Goal: Obtain resource: Download file/media

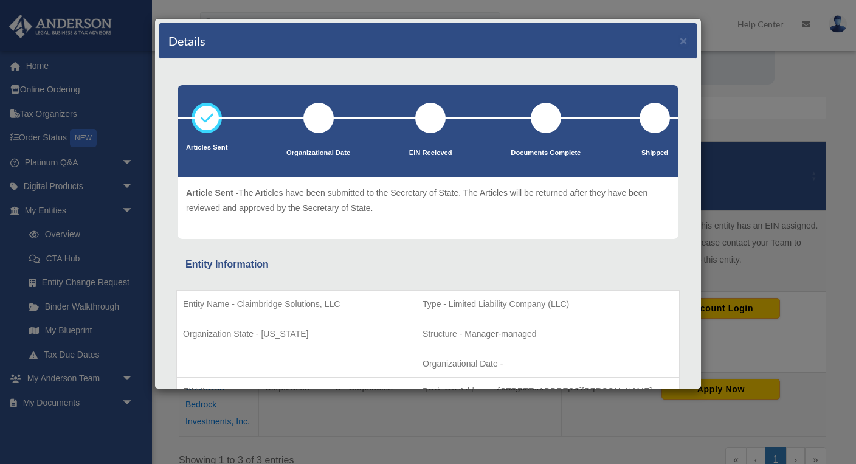
scroll to position [219, 0]
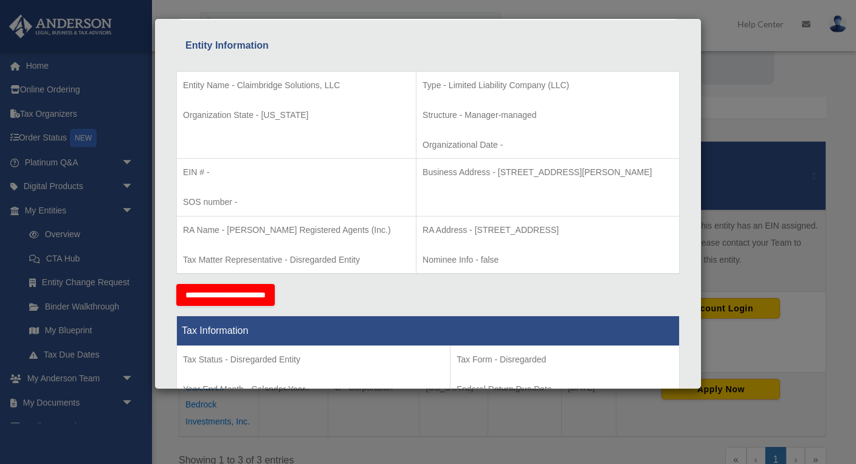
click at [737, 123] on div "Details × Articles Sent Organizational Date" at bounding box center [428, 232] width 856 height 464
click at [733, 124] on div "Details × Articles Sent Organizational Date" at bounding box center [428, 232] width 856 height 464
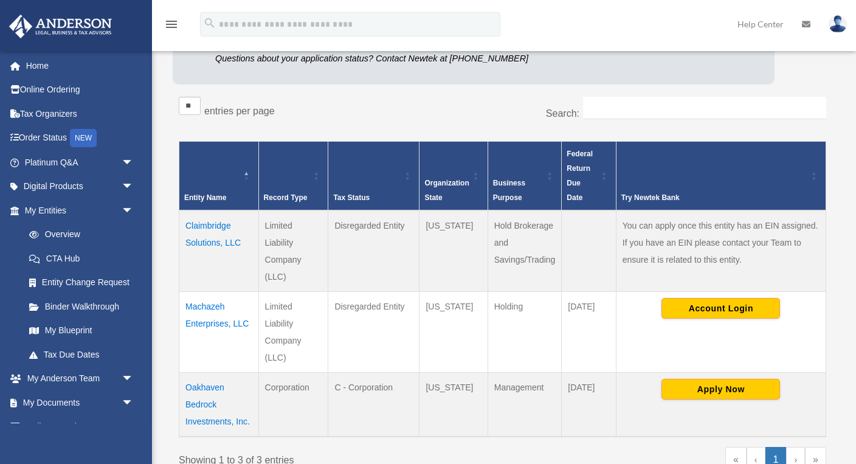
click at [205, 238] on td "Claimbridge Solutions, LLC" at bounding box center [219, 250] width 80 height 81
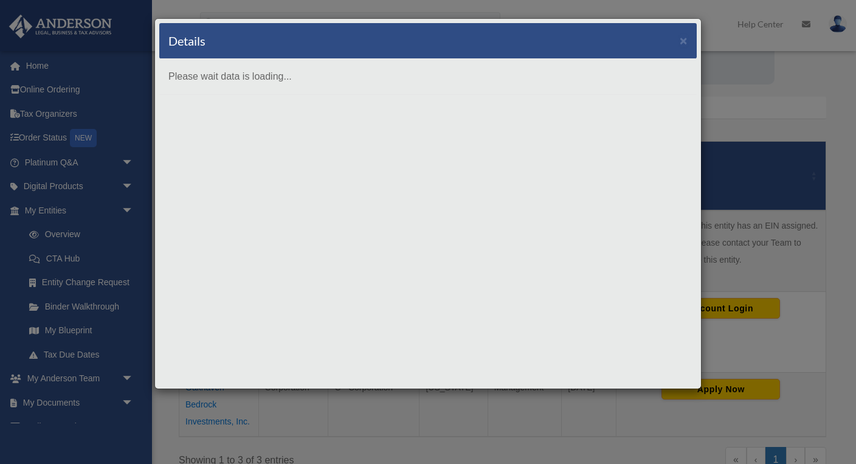
scroll to position [0, 0]
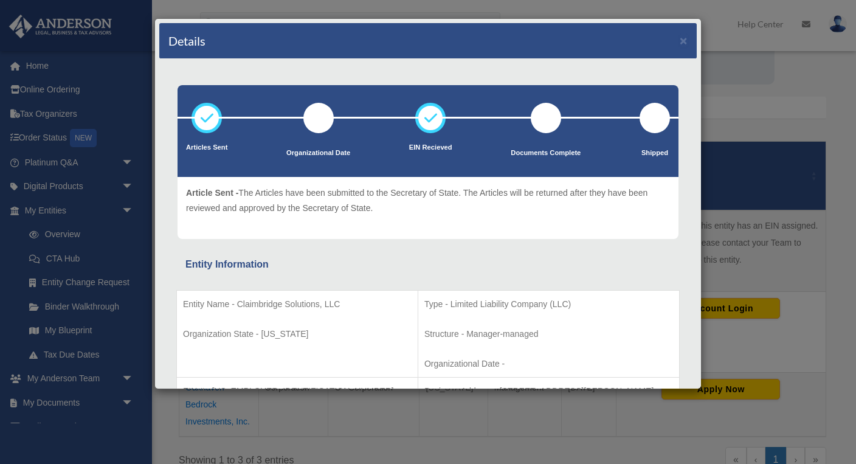
click at [768, 118] on div "Details × Articles Sent Organizational Date" at bounding box center [428, 232] width 856 height 464
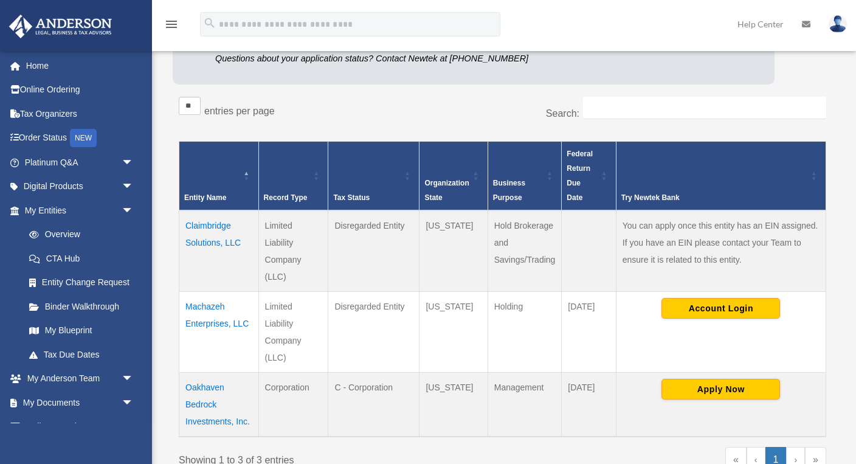
click at [195, 245] on td "Claimbridge Solutions, LLC" at bounding box center [219, 250] width 80 height 81
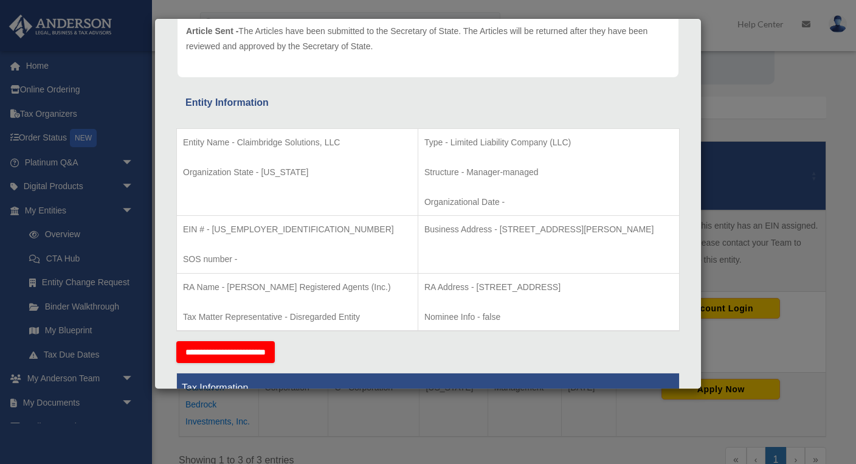
scroll to position [164, 0]
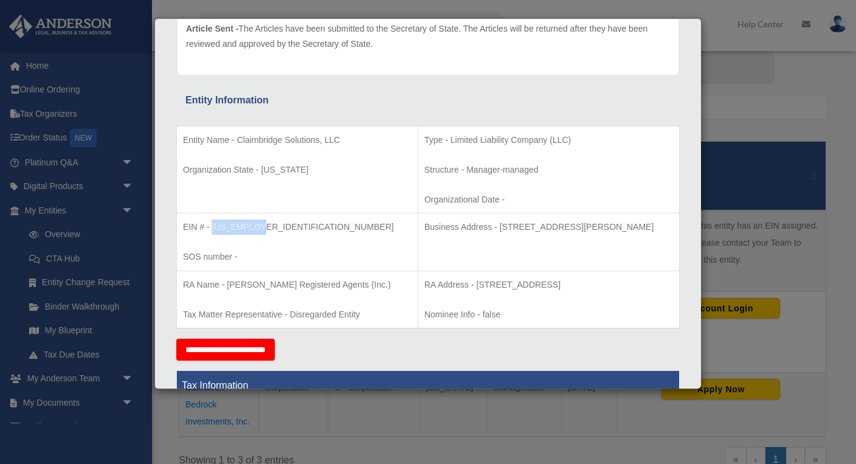
drag, startPoint x: 212, startPoint y: 224, endPoint x: 257, endPoint y: 223, distance: 44.4
click at [257, 223] on p "EIN # - 39-4778339" at bounding box center [297, 226] width 229 height 15
copy p "[US_EMPLOYER_IDENTIFICATION_NUMBER]"
click at [746, 97] on div "Details × Articles Sent Organizational Date" at bounding box center [428, 232] width 856 height 464
click at [726, 98] on div "Details × Articles Sent Organizational Date" at bounding box center [428, 232] width 856 height 464
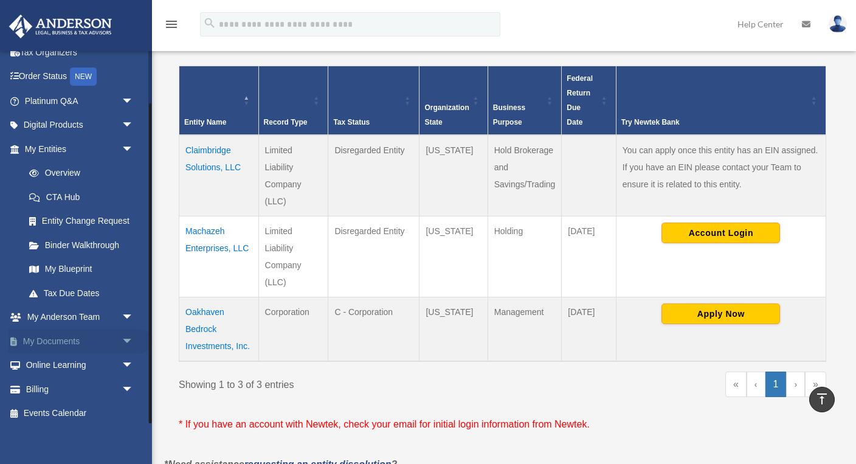
scroll to position [61, 0]
click at [55, 337] on link "My Documents arrow_drop_down" at bounding box center [80, 341] width 143 height 24
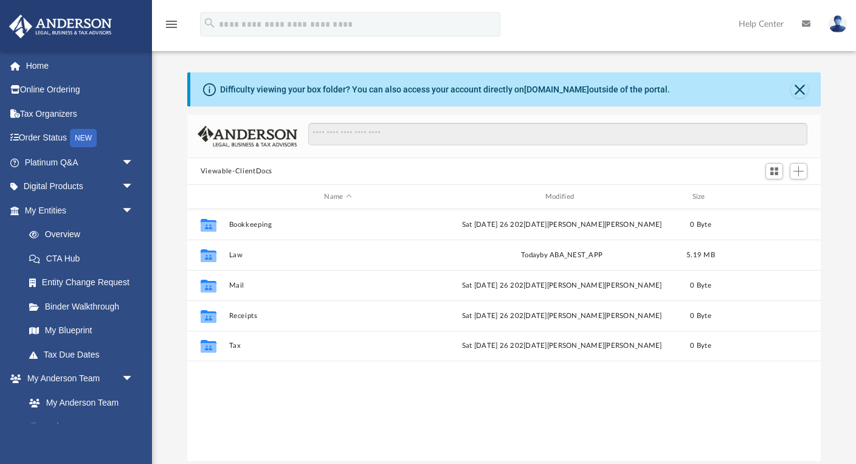
scroll to position [1, 1]
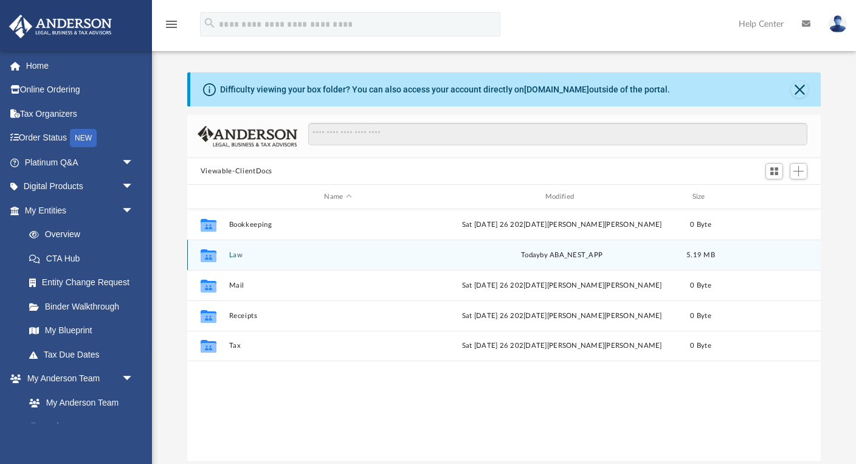
click at [233, 256] on button "Law" at bounding box center [338, 255] width 218 height 8
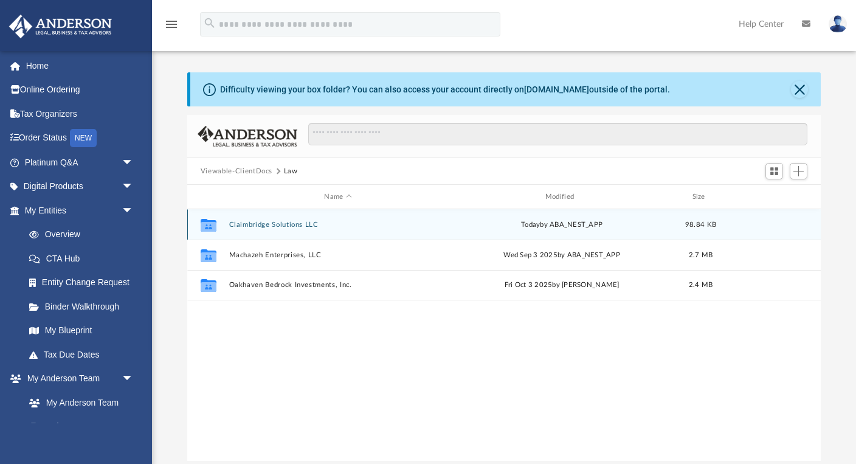
click at [264, 221] on button "Claimbridge Solutions LLC" at bounding box center [338, 225] width 218 height 8
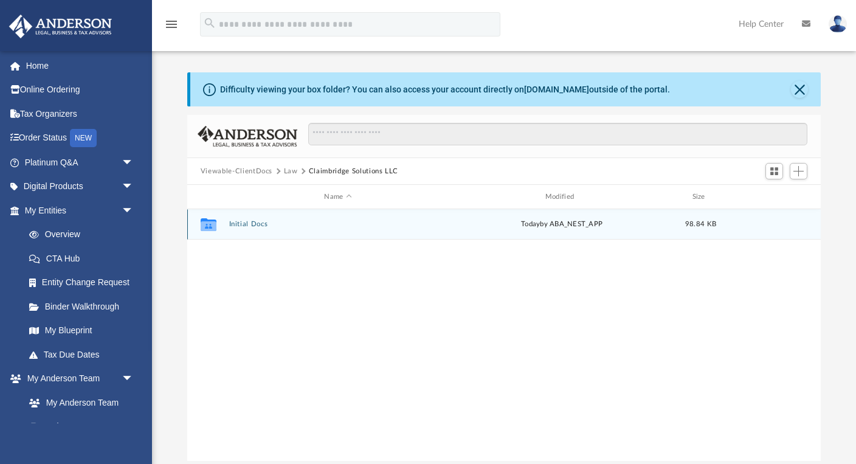
click at [252, 221] on button "Initial Docs" at bounding box center [338, 224] width 218 height 8
click at [261, 224] on button "Claimbridge Solutions LLC - EIN Notice.pdf" at bounding box center [338, 224] width 218 height 8
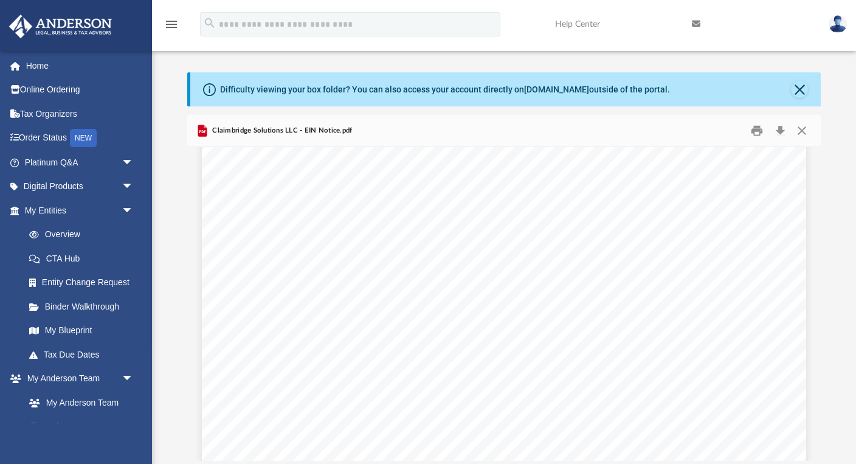
scroll to position [1357, 0]
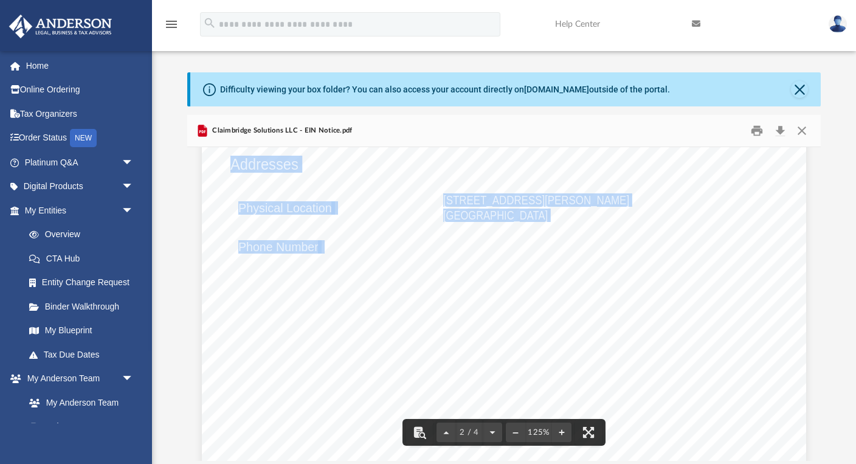
drag, startPoint x: 446, startPoint y: 249, endPoint x: 512, endPoint y: 242, distance: 66.6
click at [512, 242] on div "The confirmation letter will be mailed to the applicant. This letter will be th…" at bounding box center [504, 99] width 604 height 854
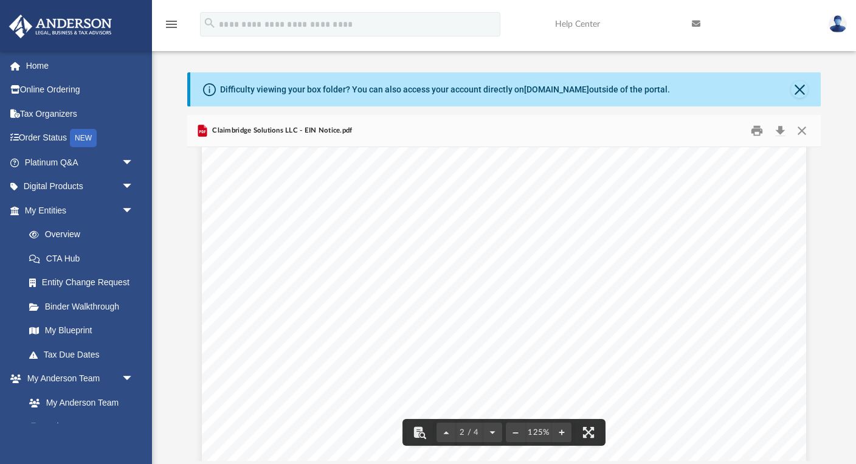
click at [510, 248] on span "[PHONE_NUMBER]" at bounding box center [492, 247] width 98 height 12
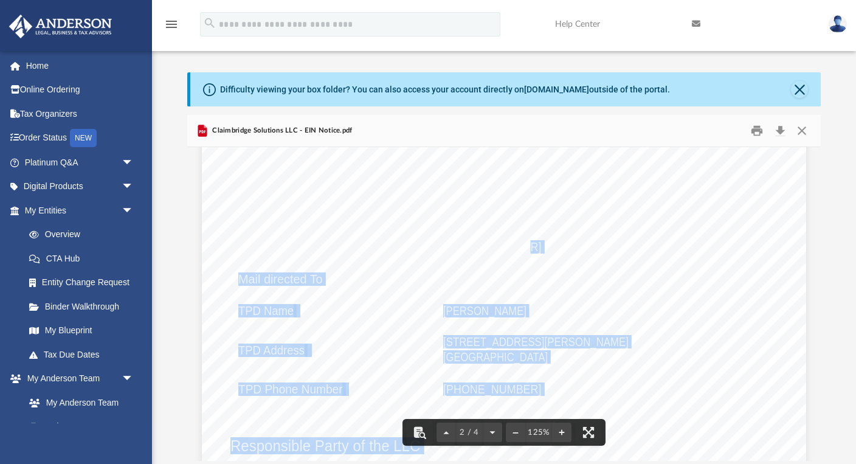
drag, startPoint x: 510, startPoint y: 249, endPoint x: 443, endPoint y: 249, distance: 66.9
click at [443, 249] on div "The confirmation letter will be mailed to the applicant. This letter will be th…" at bounding box center [504, 99] width 604 height 854
click at [558, 243] on div "The confirmation letter will be mailed to the applicant. This letter will be th…" at bounding box center [504, 99] width 604 height 854
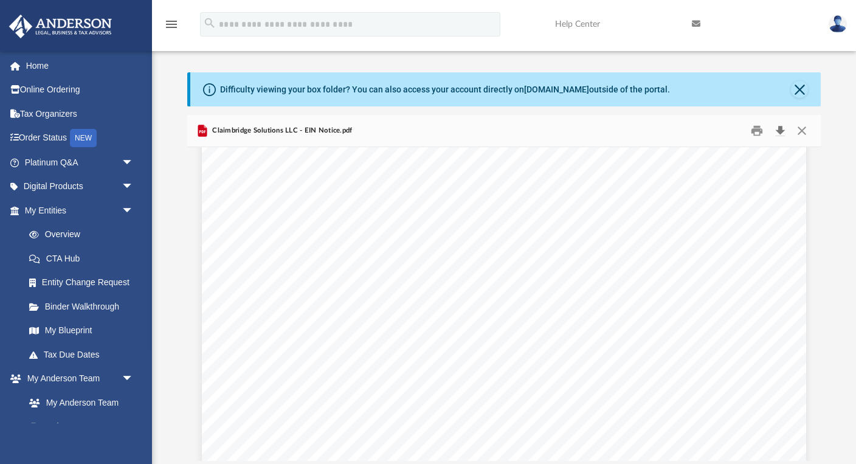
click at [781, 132] on button "Download" at bounding box center [780, 131] width 22 height 19
click at [804, 129] on button "Close" at bounding box center [802, 131] width 22 height 19
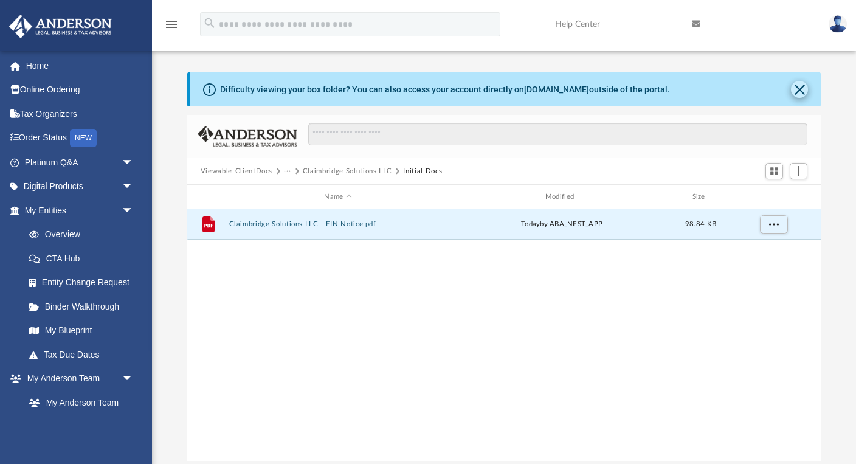
click at [799, 91] on button "Close" at bounding box center [799, 89] width 17 height 17
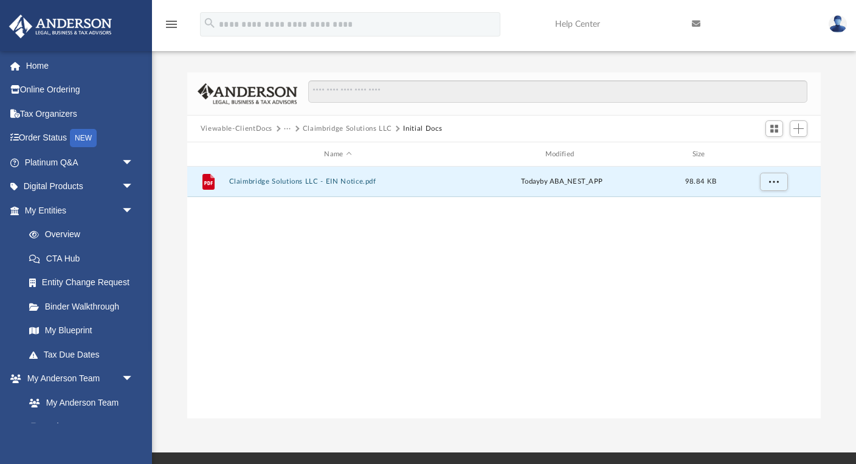
click at [252, 125] on button "Viewable-ClientDocs" at bounding box center [237, 128] width 72 height 11
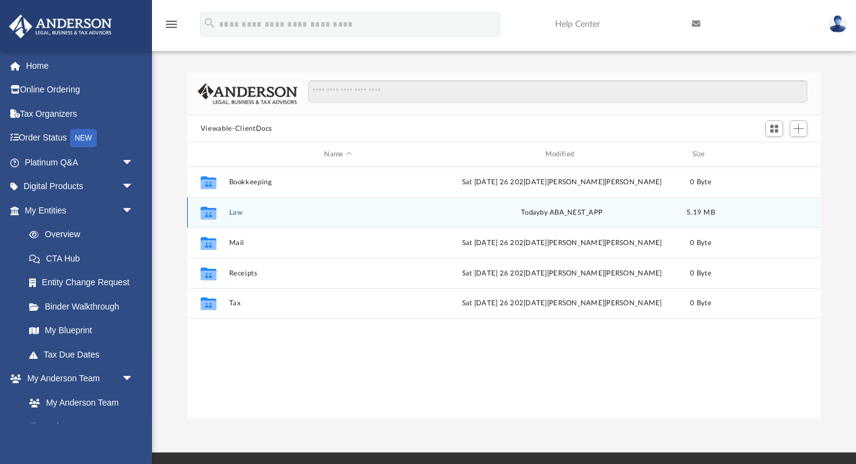
click at [230, 212] on button "Law" at bounding box center [338, 213] width 218 height 8
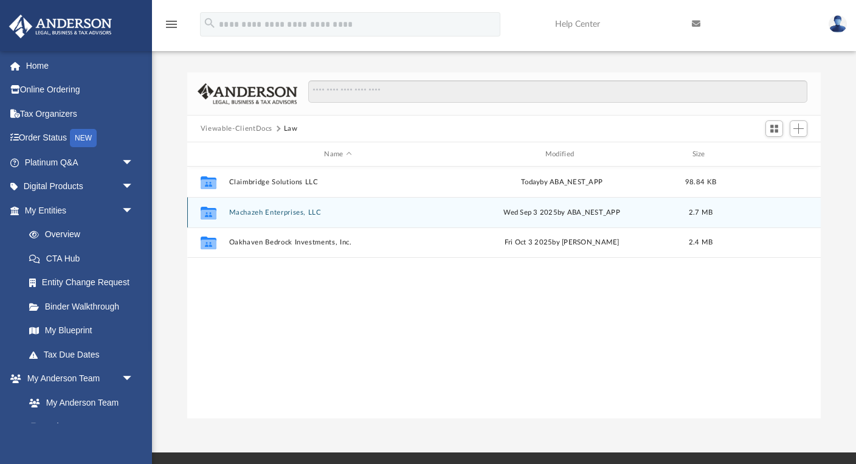
click at [259, 209] on button "Machazeh Enterprises, LLC" at bounding box center [338, 213] width 218 height 8
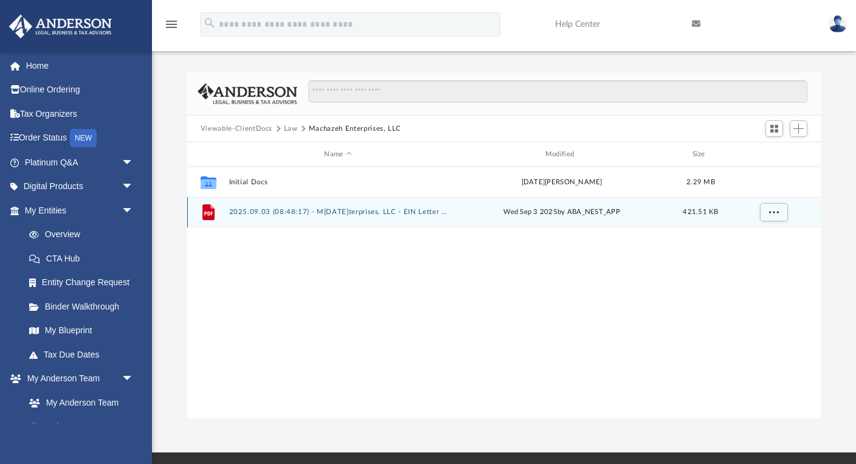
click at [303, 212] on button "2025.09.03 (08:48:17) - M[DATE]terprises, LLC - EIN Letter from IRS.pdf" at bounding box center [338, 212] width 218 height 8
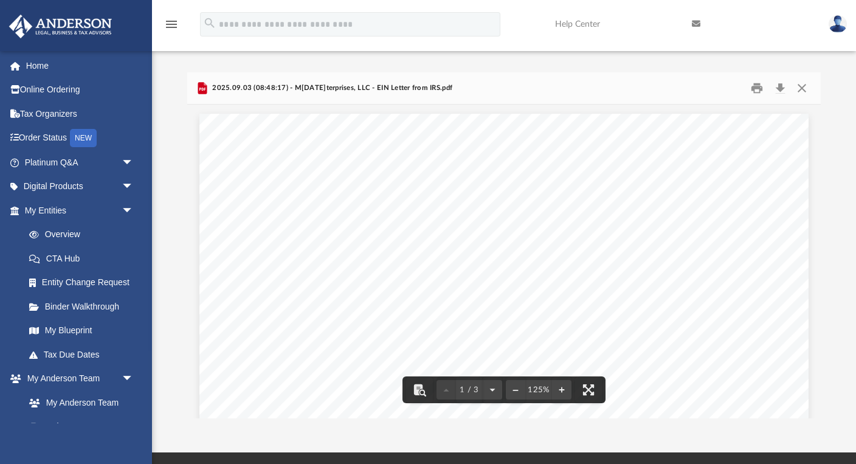
scroll to position [0, 0]
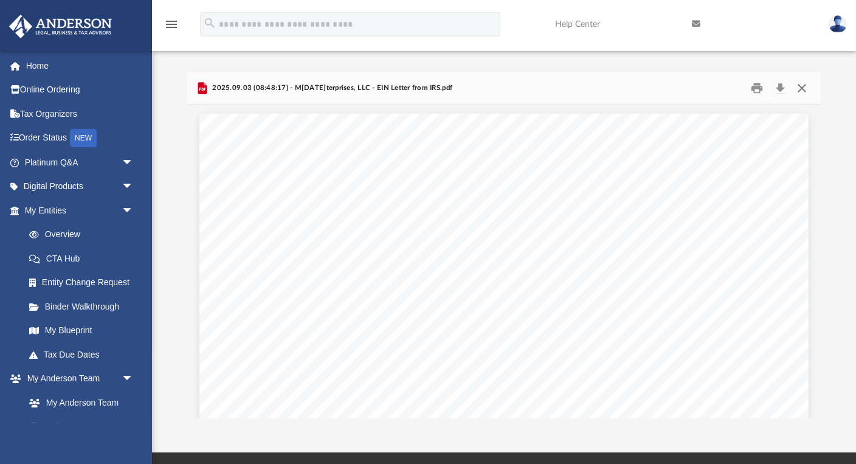
click at [806, 85] on button "Close" at bounding box center [802, 88] width 22 height 19
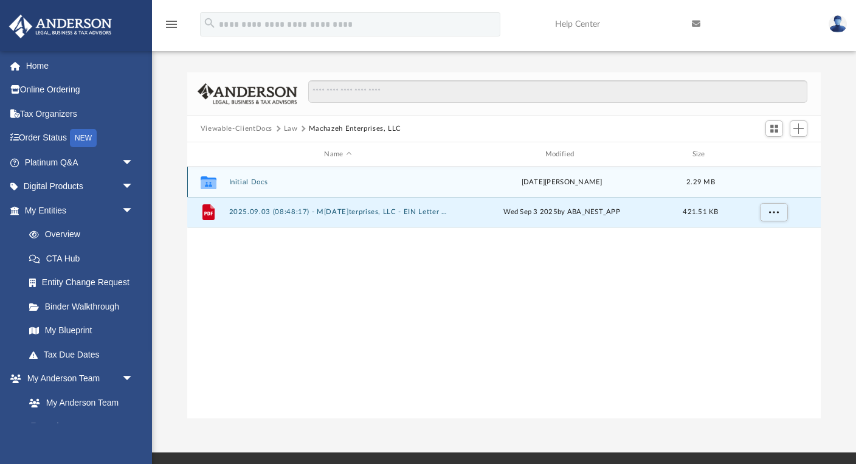
click at [257, 182] on button "Initial Docs" at bounding box center [338, 182] width 218 height 8
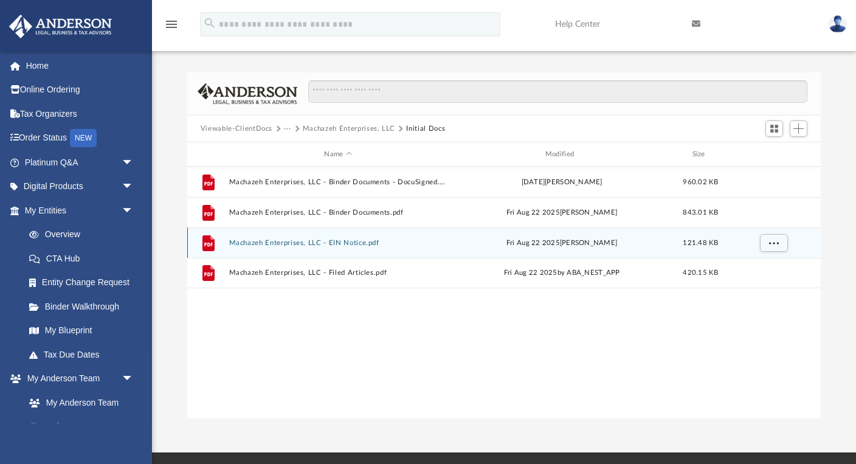
click at [340, 241] on button "Machazeh Enterprises, LLC - EIN Notice.pdf" at bounding box center [338, 243] width 218 height 8
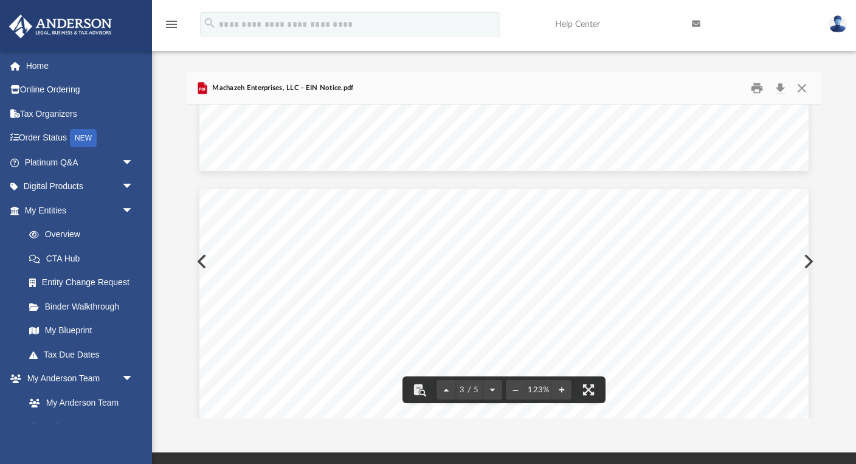
scroll to position [1538, 0]
click at [802, 85] on button "Close" at bounding box center [802, 88] width 22 height 19
